Goal: Complete application form

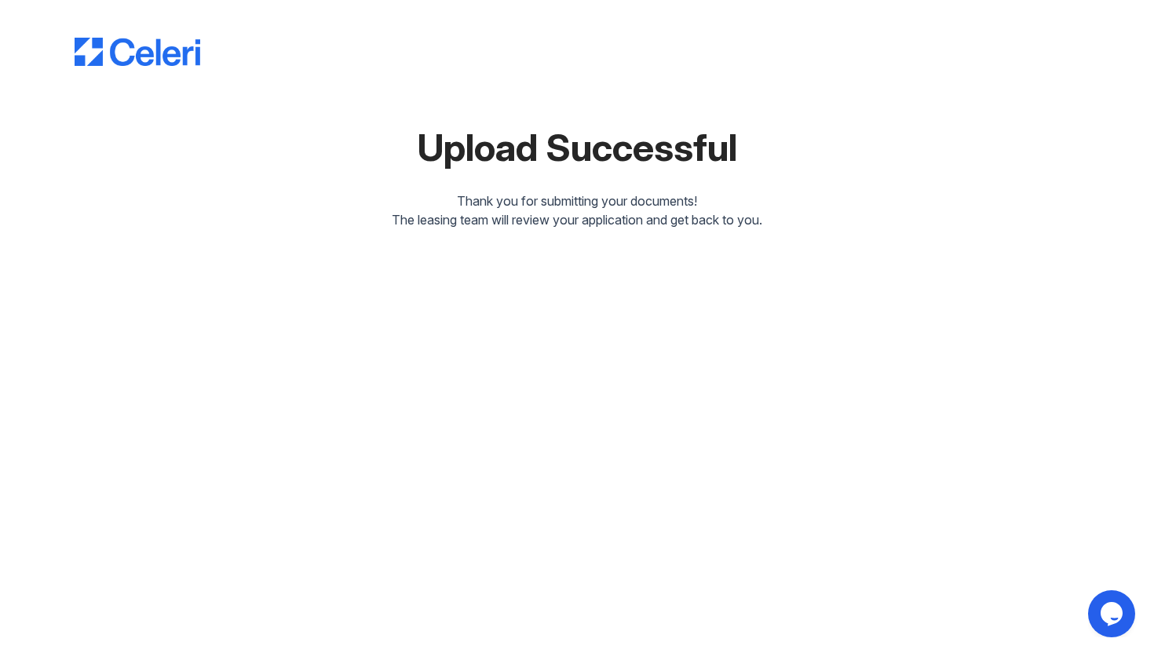
click at [470, 143] on div "Upload Successful" at bounding box center [577, 148] width 1005 height 38
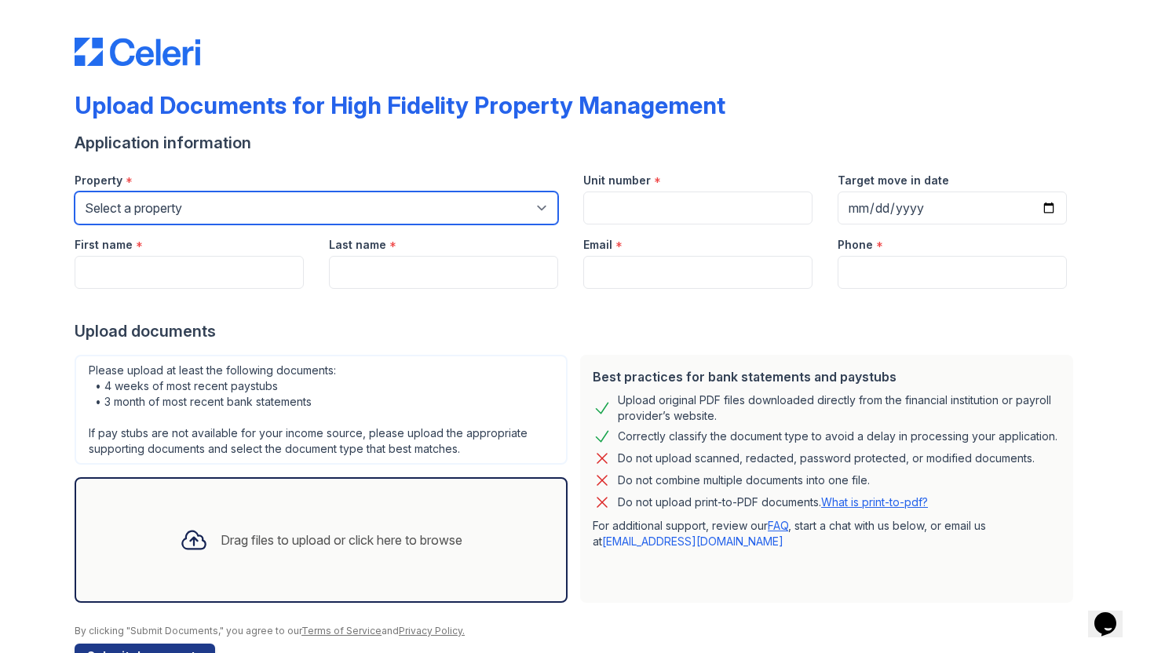
click at [358, 214] on select "Select a property [STREET_ADDRESS][GEOGRAPHIC_DATA][US_STATE][STREET_ADDRESS] […" at bounding box center [317, 208] width 484 height 33
select select "4404"
click at [75, 192] on select "Select a property [STREET_ADDRESS][GEOGRAPHIC_DATA][US_STATE][STREET_ADDRESS] […" at bounding box center [317, 208] width 484 height 33
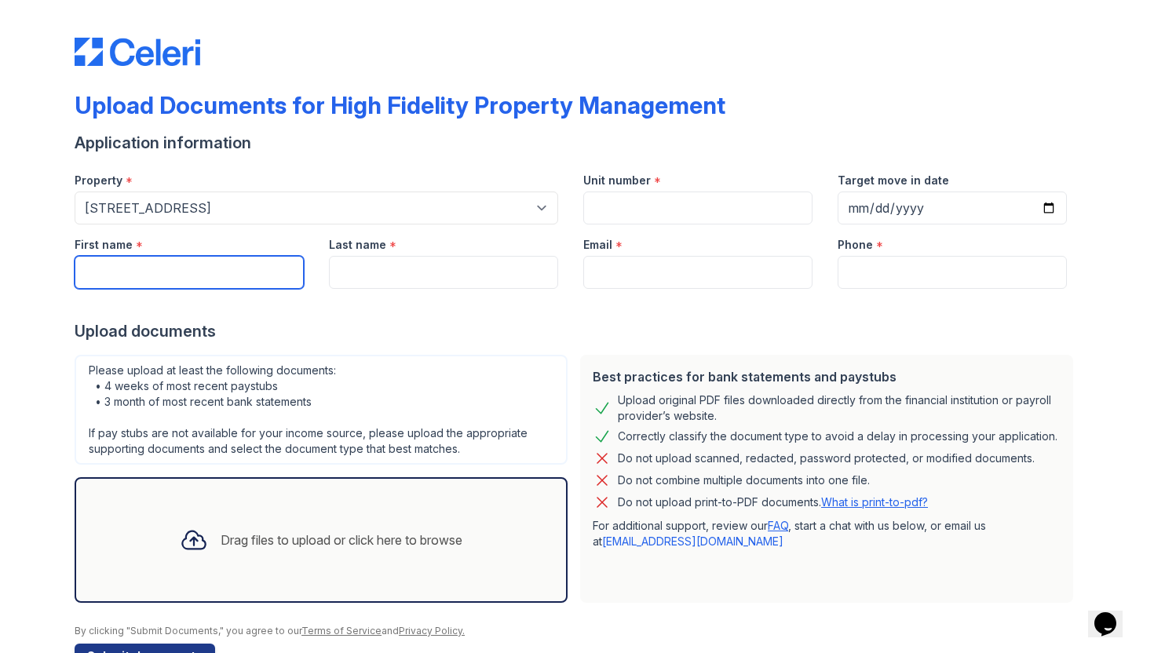
click at [277, 267] on body "Upload Documents for High Fidelity Property Management Application information …" at bounding box center [577, 326] width 1154 height 653
type input "[PERSON_NAME]"
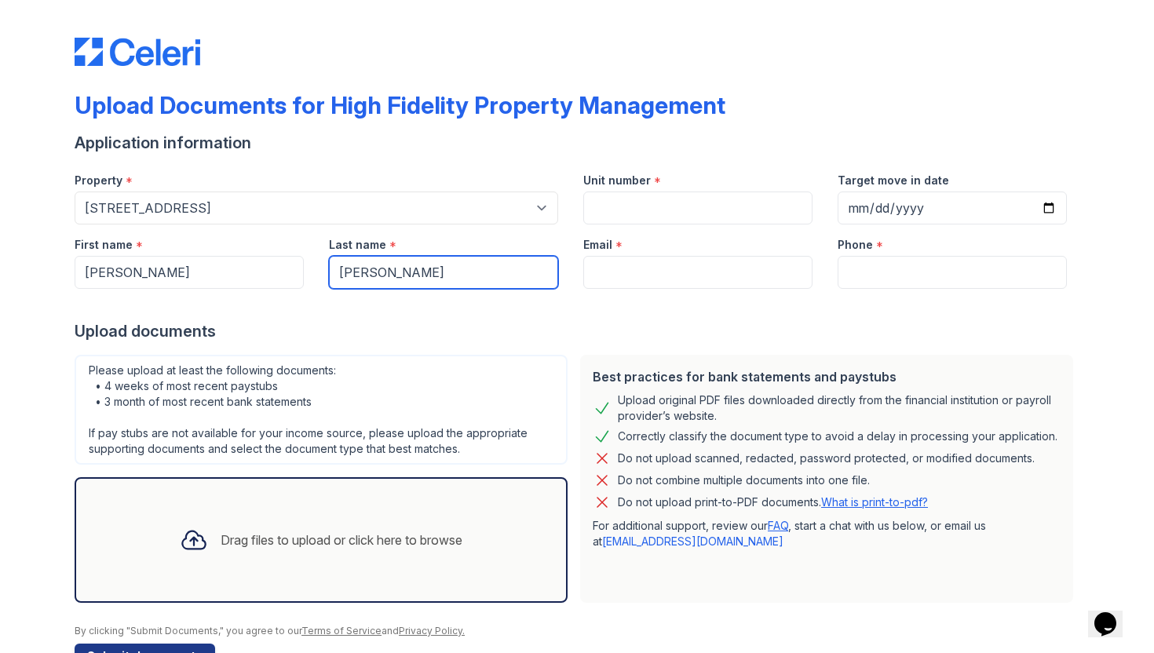
type input "[PERSON_NAME]"
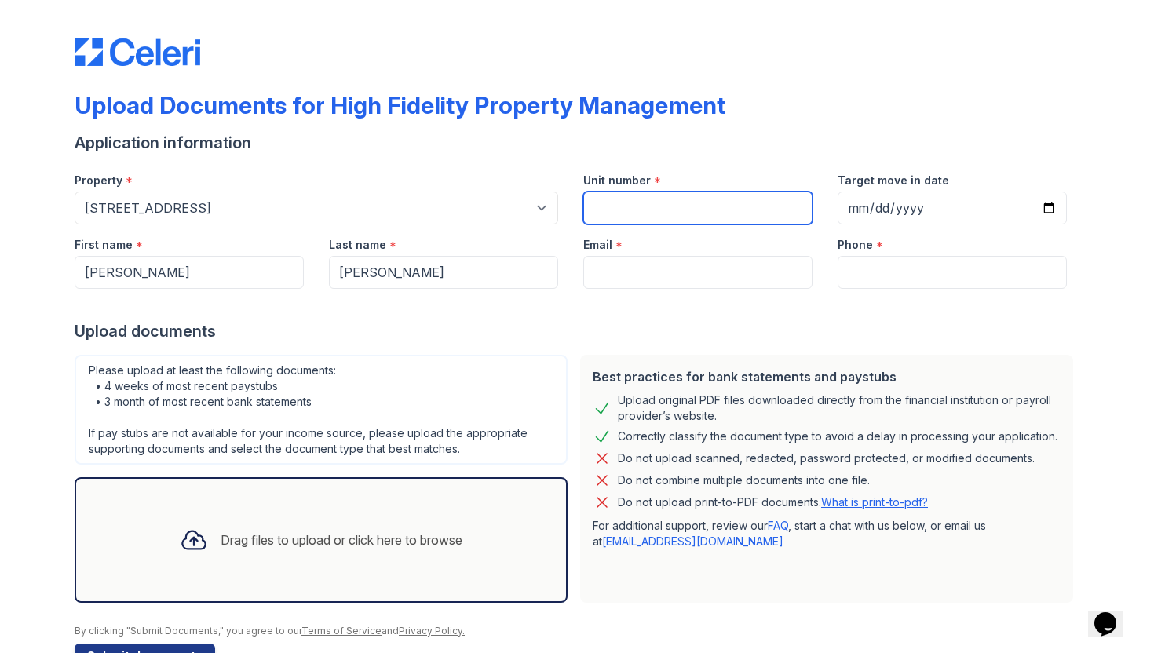
click at [613, 211] on input "Unit number" at bounding box center [697, 208] width 229 height 33
type input "CH"
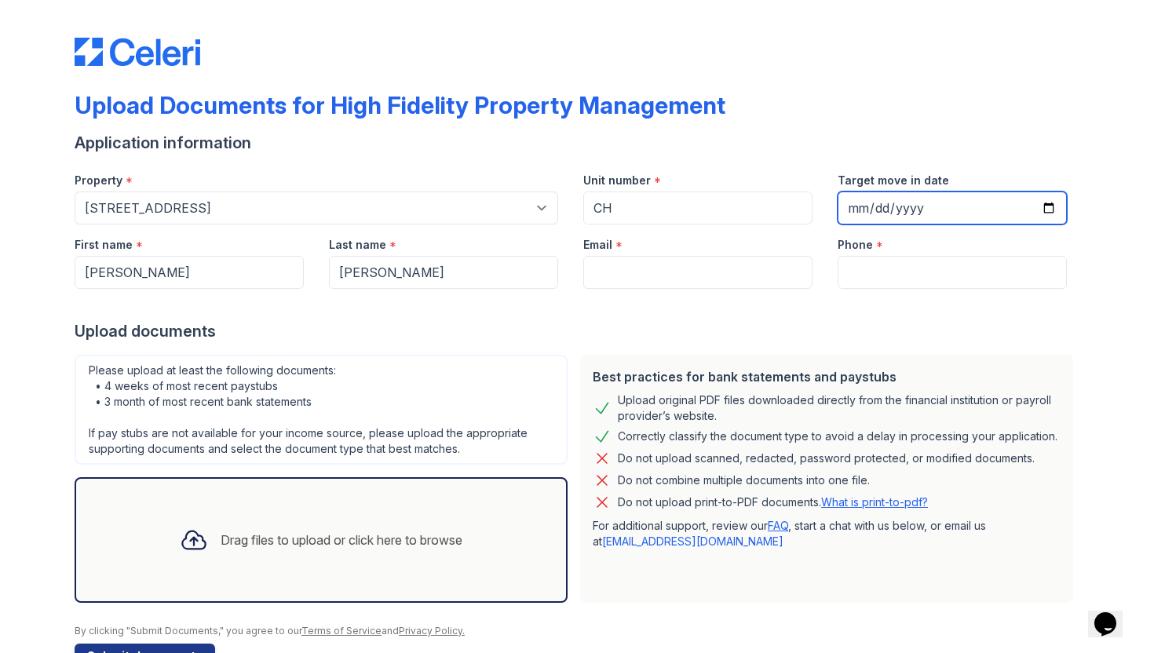
click at [1054, 218] on input "Target move in date" at bounding box center [952, 208] width 229 height 33
click at [1052, 214] on input "Target move in date" at bounding box center [952, 208] width 229 height 33
type input "[DATE]"
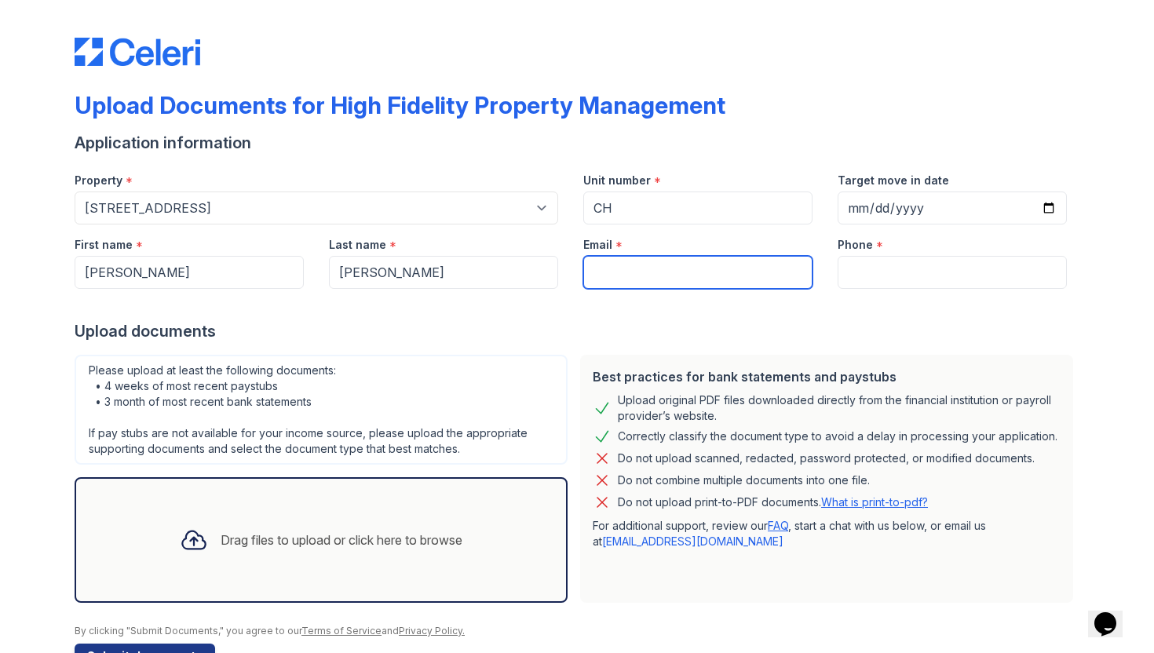
click at [650, 272] on input "Email" at bounding box center [697, 272] width 229 height 33
type input "[EMAIL_ADDRESS][DOMAIN_NAME]"
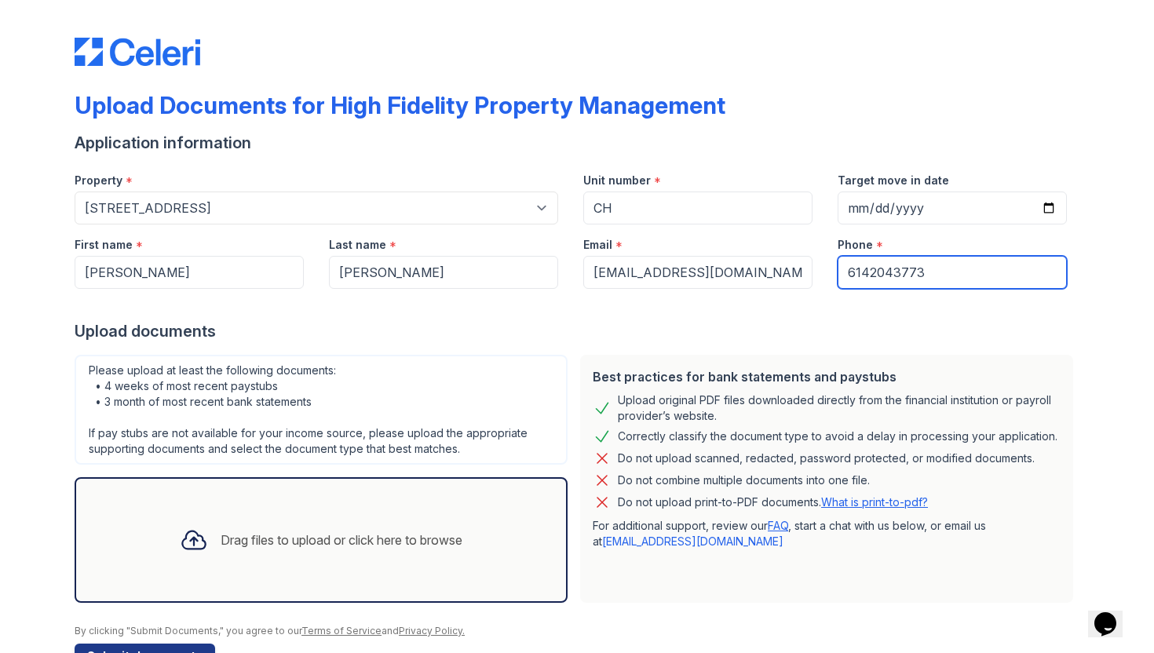
type input "6142043773"
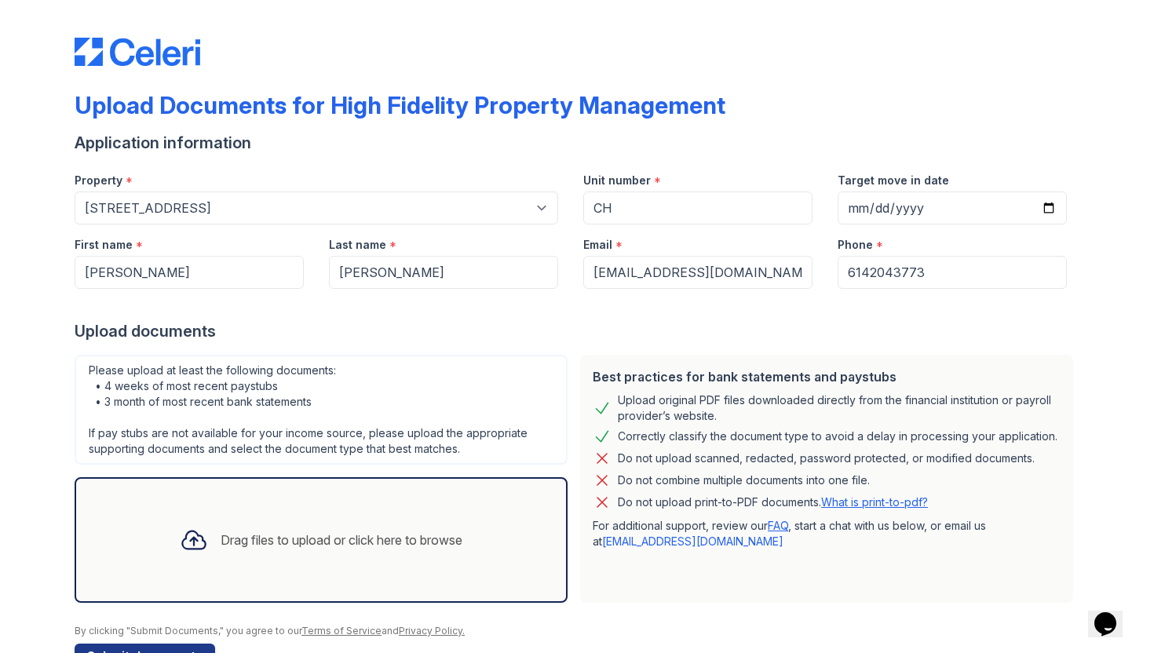
click at [371, 320] on div at bounding box center [577, 304] width 1005 height 31
click at [65, 491] on div "Upload Documents for High Fidelity Property Management Application information …" at bounding box center [577, 350] width 1104 height 700
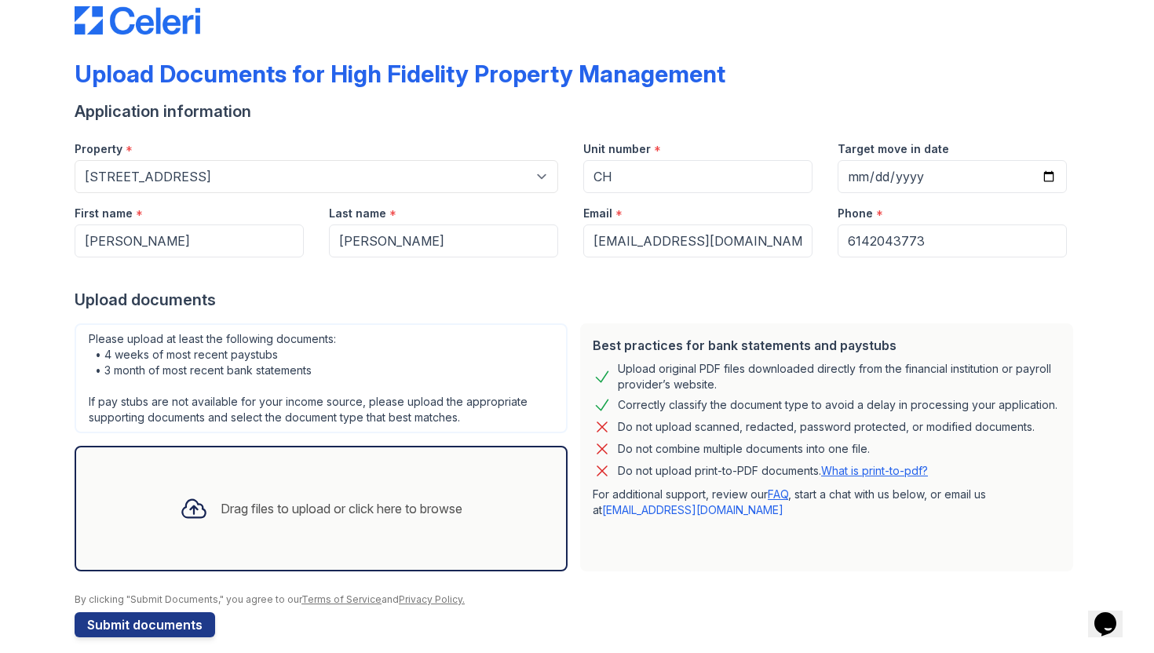
scroll to position [47, 0]
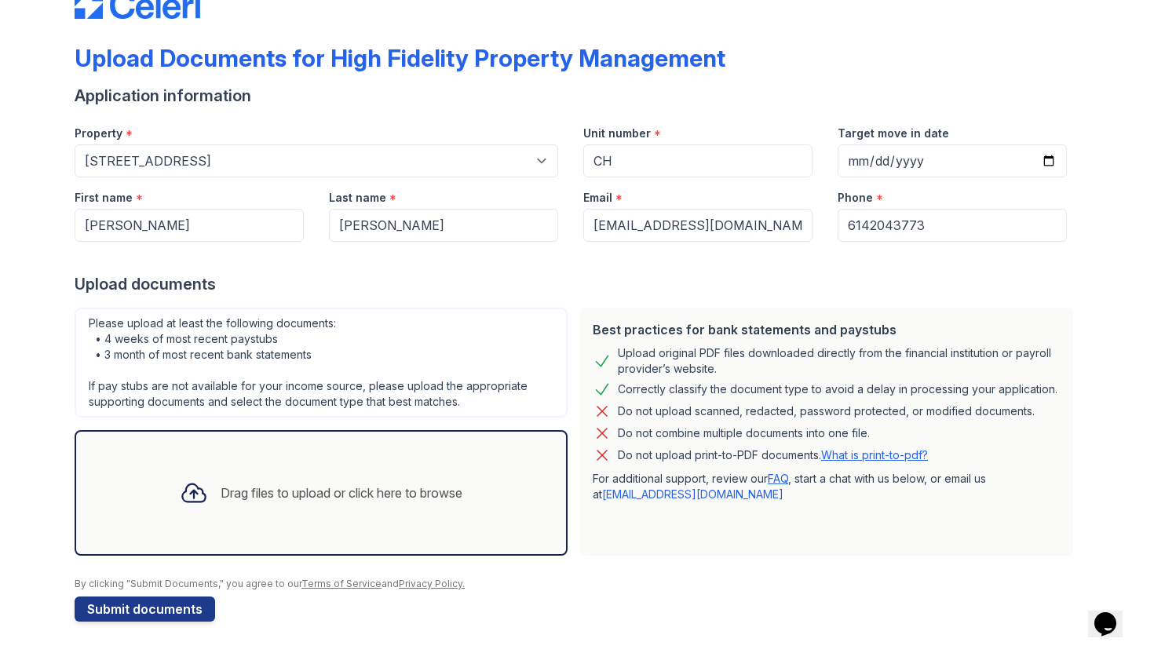
click at [198, 494] on icon at bounding box center [193, 493] width 23 height 18
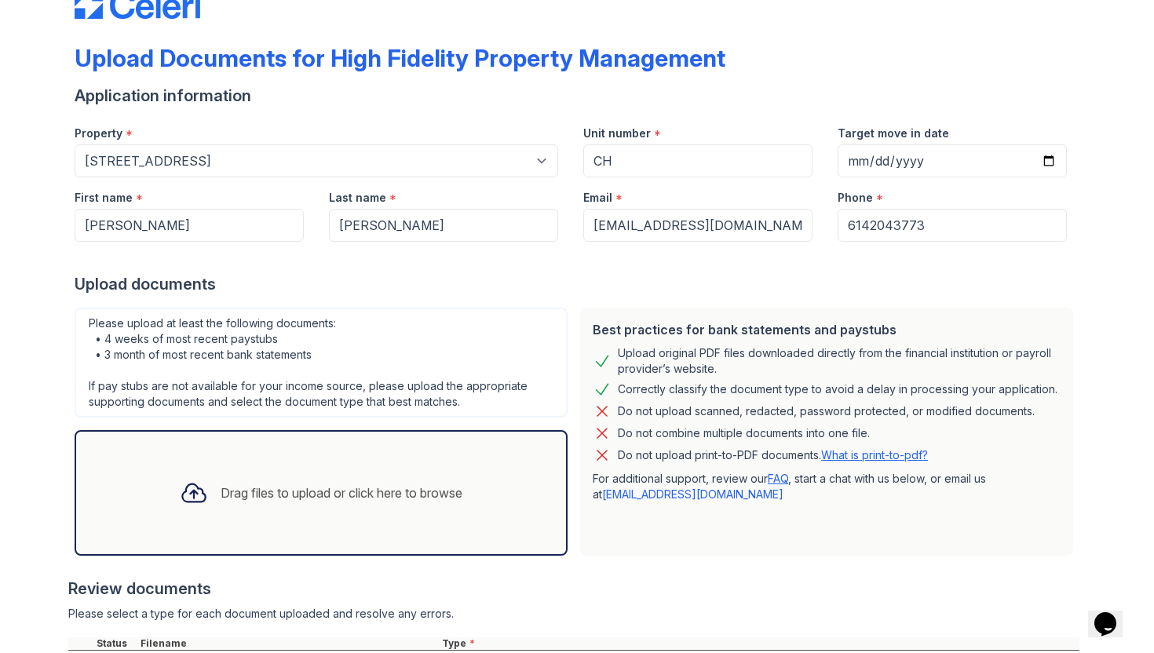
click at [740, 553] on div "Best practices for bank statements and paystubs Upload original PDF files downl…" at bounding box center [826, 432] width 493 height 248
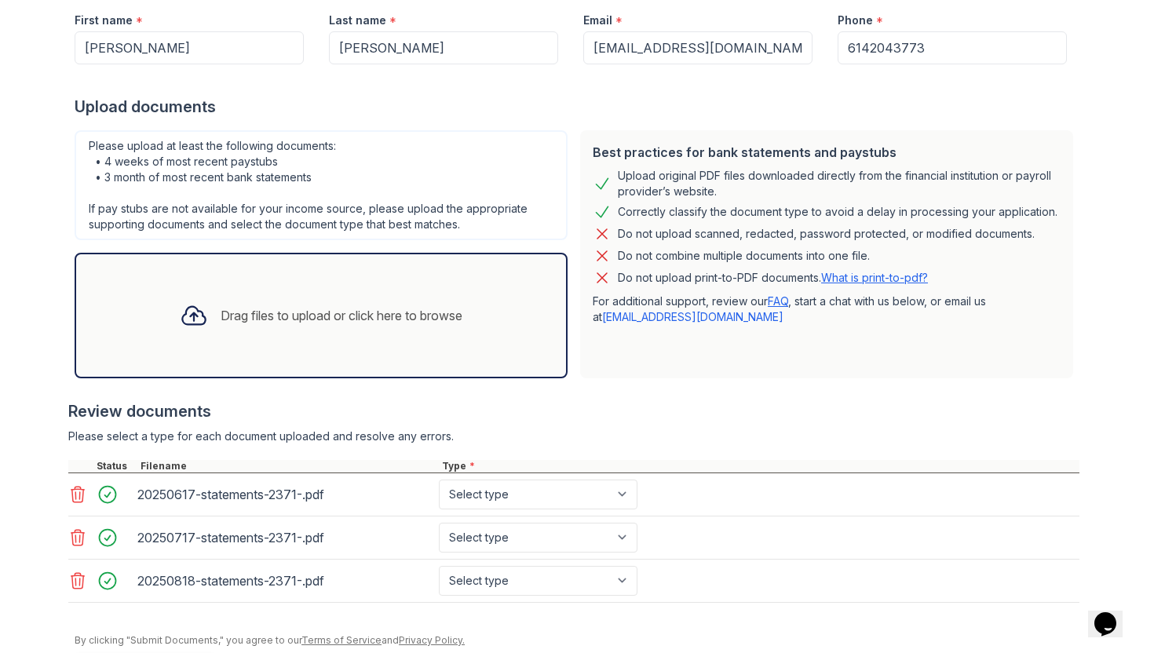
scroll to position [281, 0]
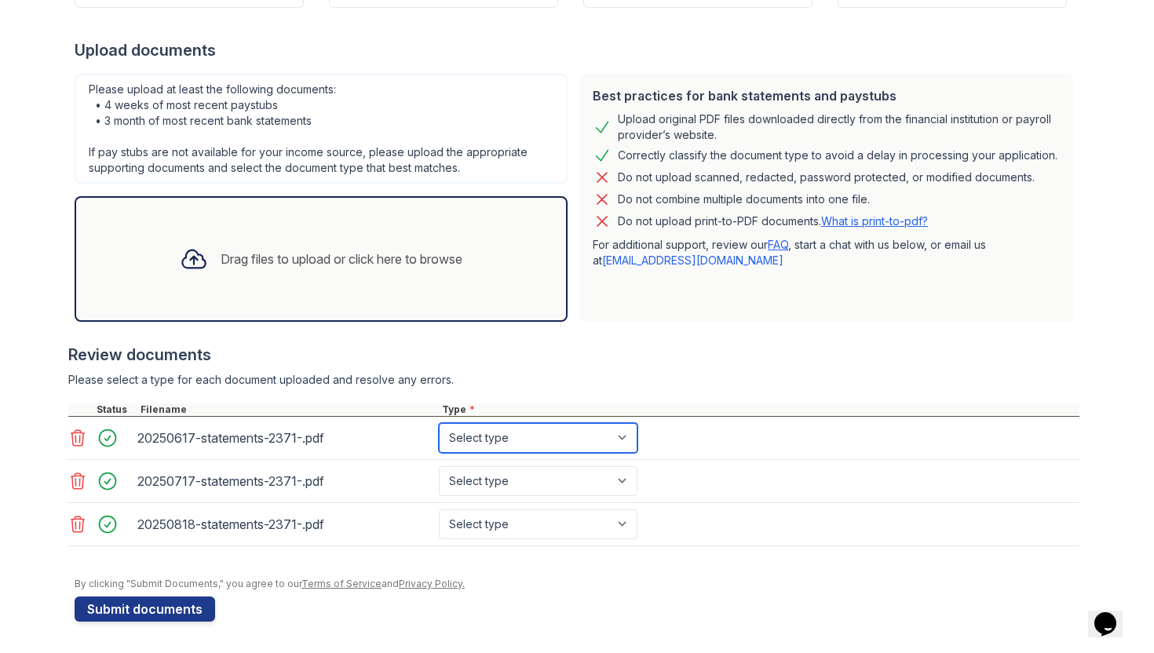
click at [625, 440] on select "Select type Paystub Bank Statement Offer Letter Tax Documents Benefit Award Let…" at bounding box center [538, 438] width 199 height 30
select select "bank_statement"
click at [439, 423] on select "Select type Paystub Bank Statement Offer Letter Tax Documents Benefit Award Let…" at bounding box center [538, 438] width 199 height 30
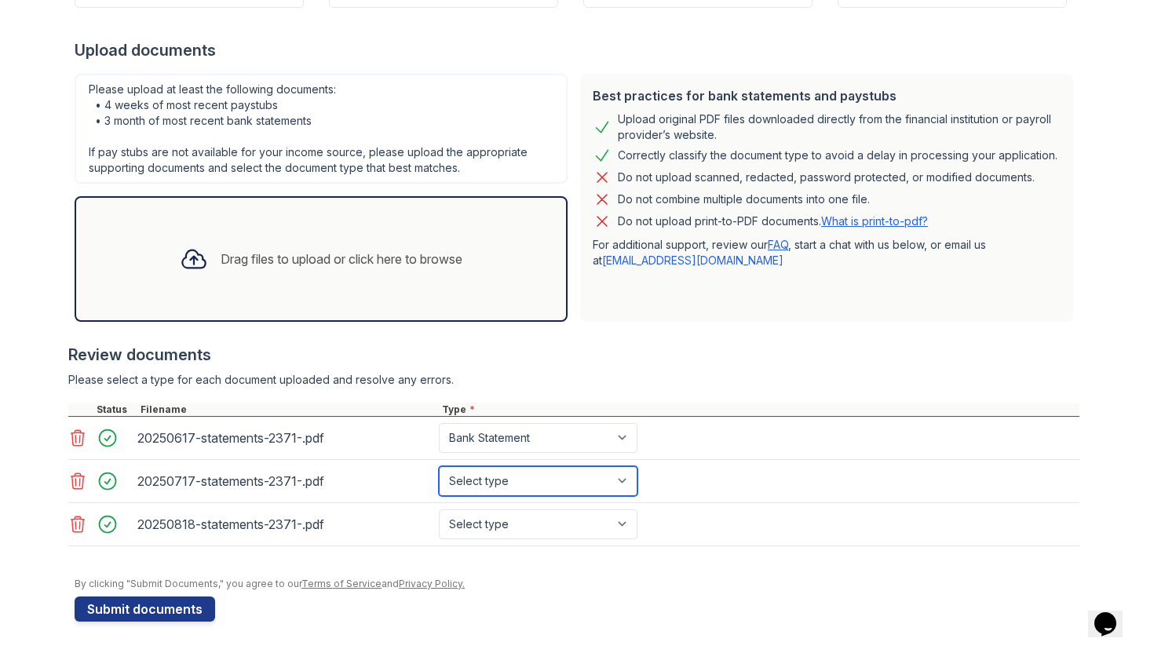
click at [552, 471] on select "Select type Paystub Bank Statement Offer Letter Tax Documents Benefit Award Let…" at bounding box center [538, 481] width 199 height 30
select select "bank_statement"
click at [439, 466] on select "Select type Paystub Bank Statement Offer Letter Tax Documents Benefit Award Let…" at bounding box center [538, 481] width 199 height 30
click at [543, 517] on select "Select type Paystub Bank Statement Offer Letter Tax Documents Benefit Award Let…" at bounding box center [538, 525] width 199 height 30
select select "bank_statement"
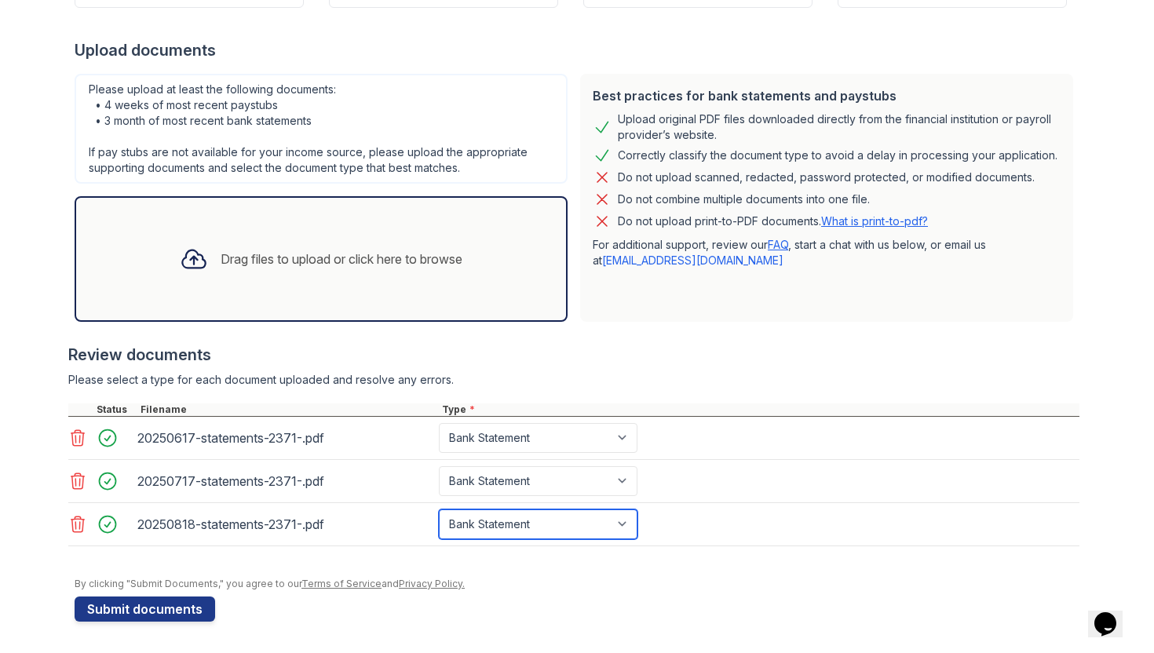
click at [439, 510] on select "Select type Paystub Bank Statement Offer Letter Tax Documents Benefit Award Let…" at bounding box center [538, 525] width 199 height 30
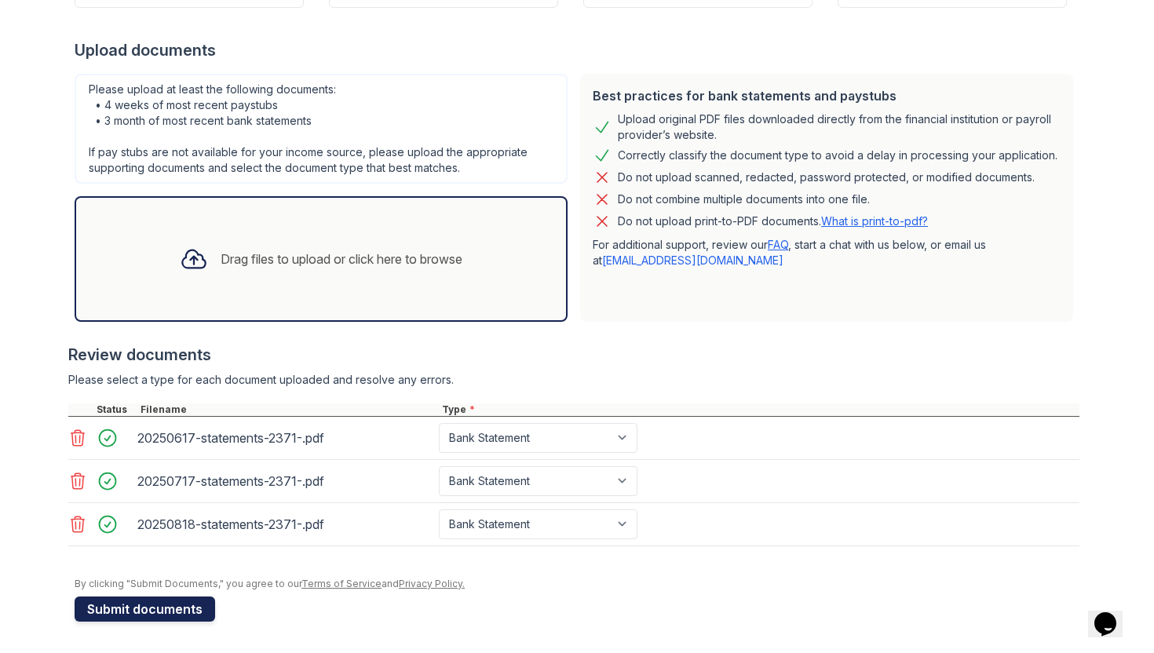
click at [192, 609] on button "Submit documents" at bounding box center [145, 609] width 141 height 25
